Goal: Information Seeking & Learning: Check status

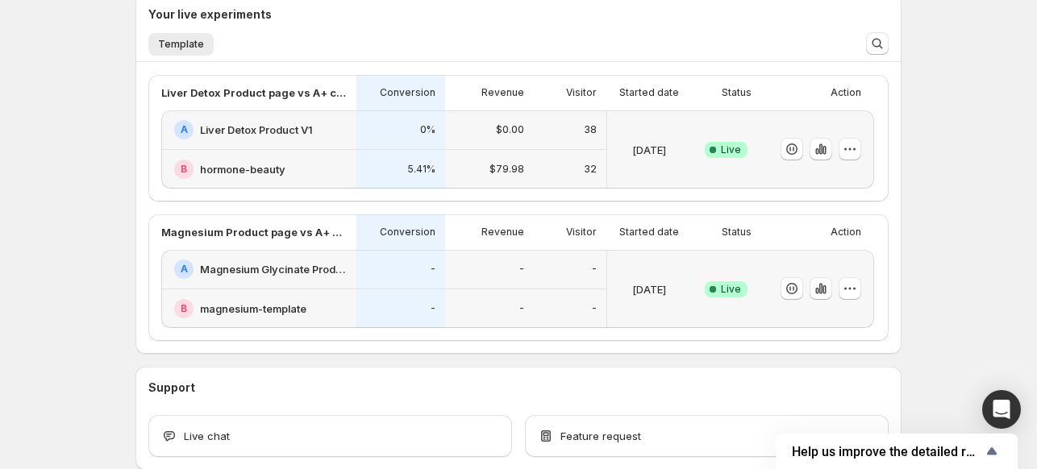
scroll to position [300, 0]
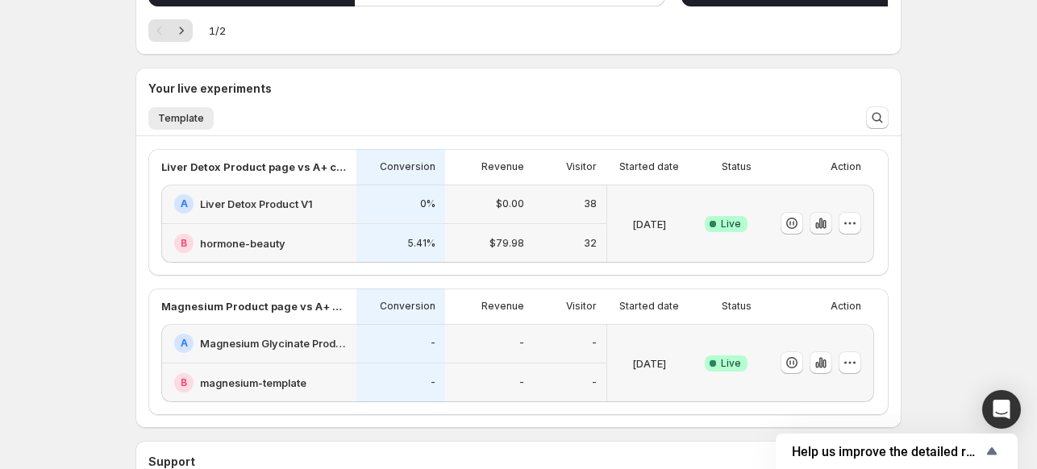
click at [825, 222] on icon "button" at bounding box center [821, 223] width 16 height 16
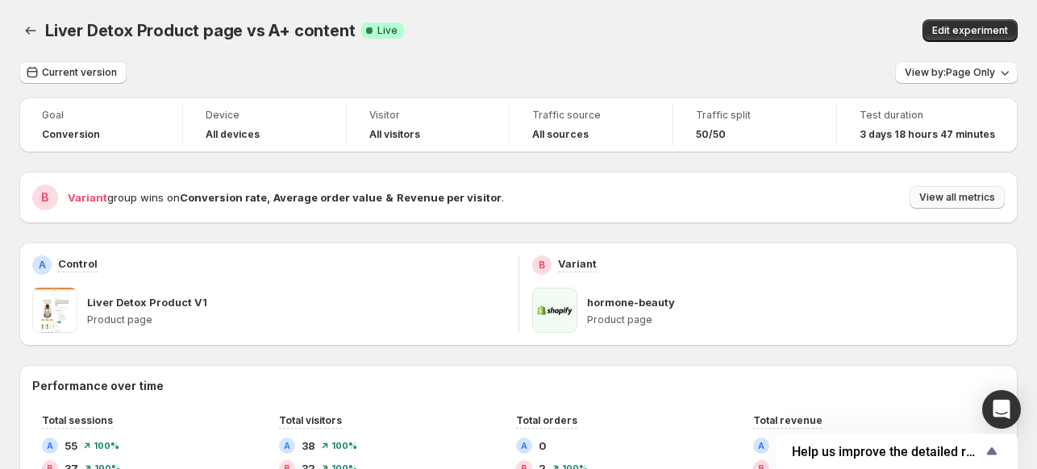
click at [963, 203] on span "View all metrics" at bounding box center [957, 197] width 76 height 13
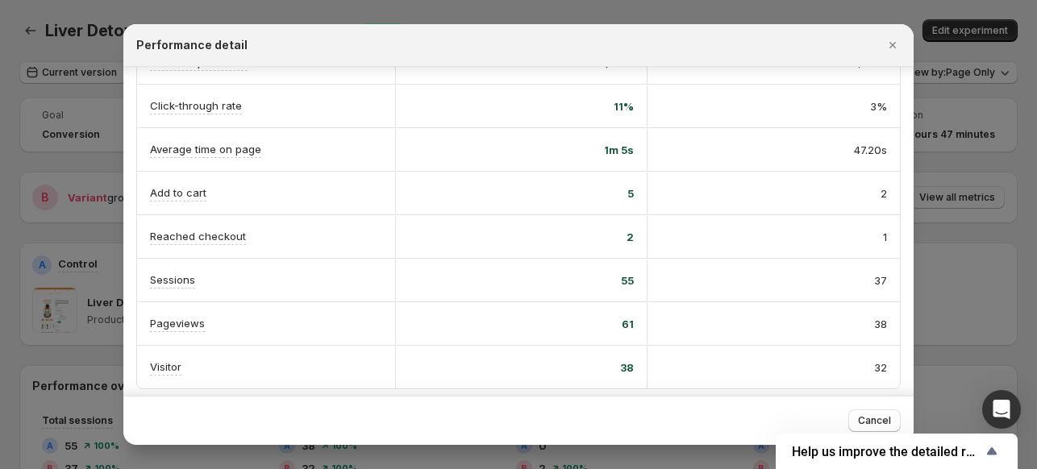
scroll to position [260, 0]
click at [890, 47] on icon "Close" at bounding box center [892, 45] width 6 height 6
